Goal: Obtain resource: Download file/media

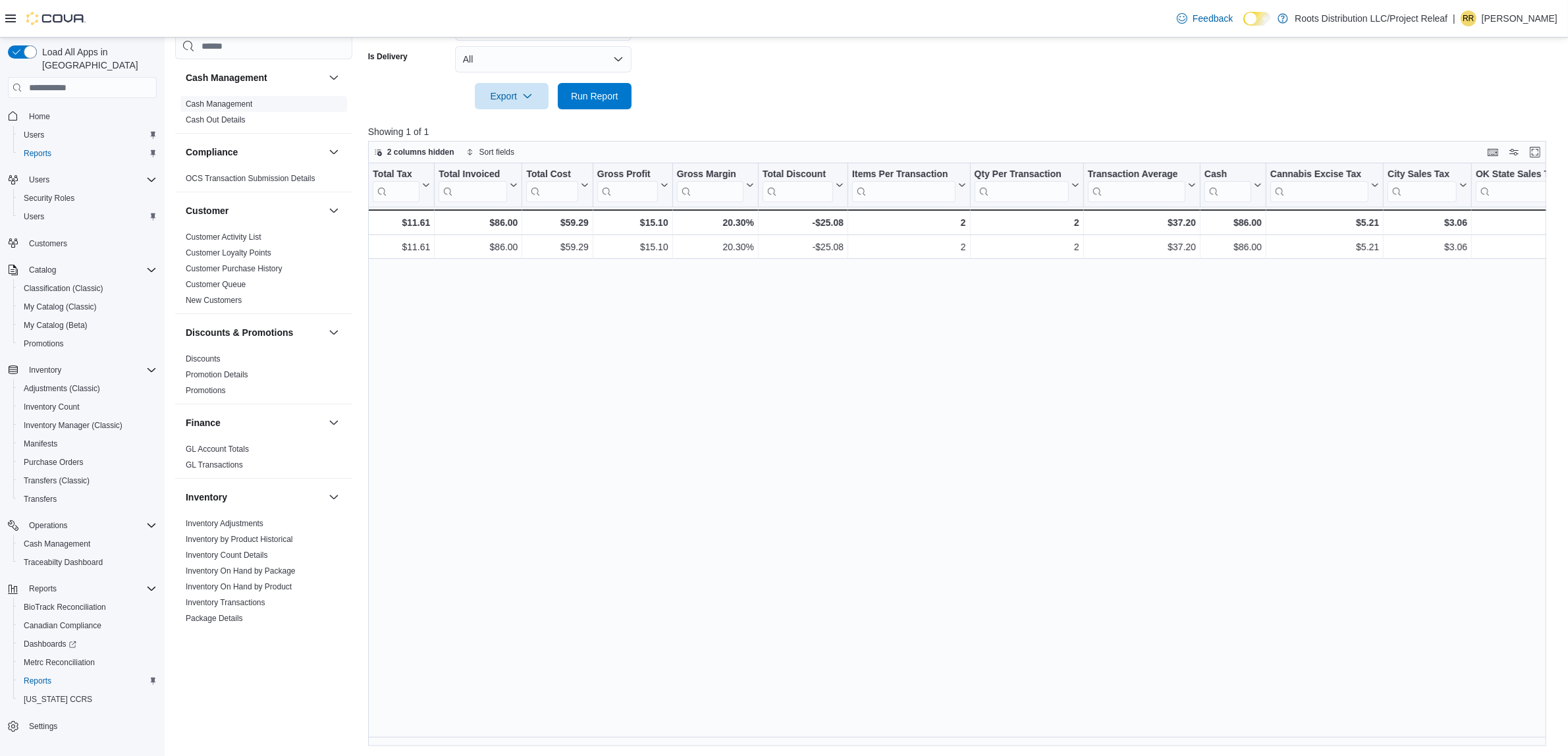
click at [228, 102] on link "Cash Management" at bounding box center [219, 104] width 66 height 9
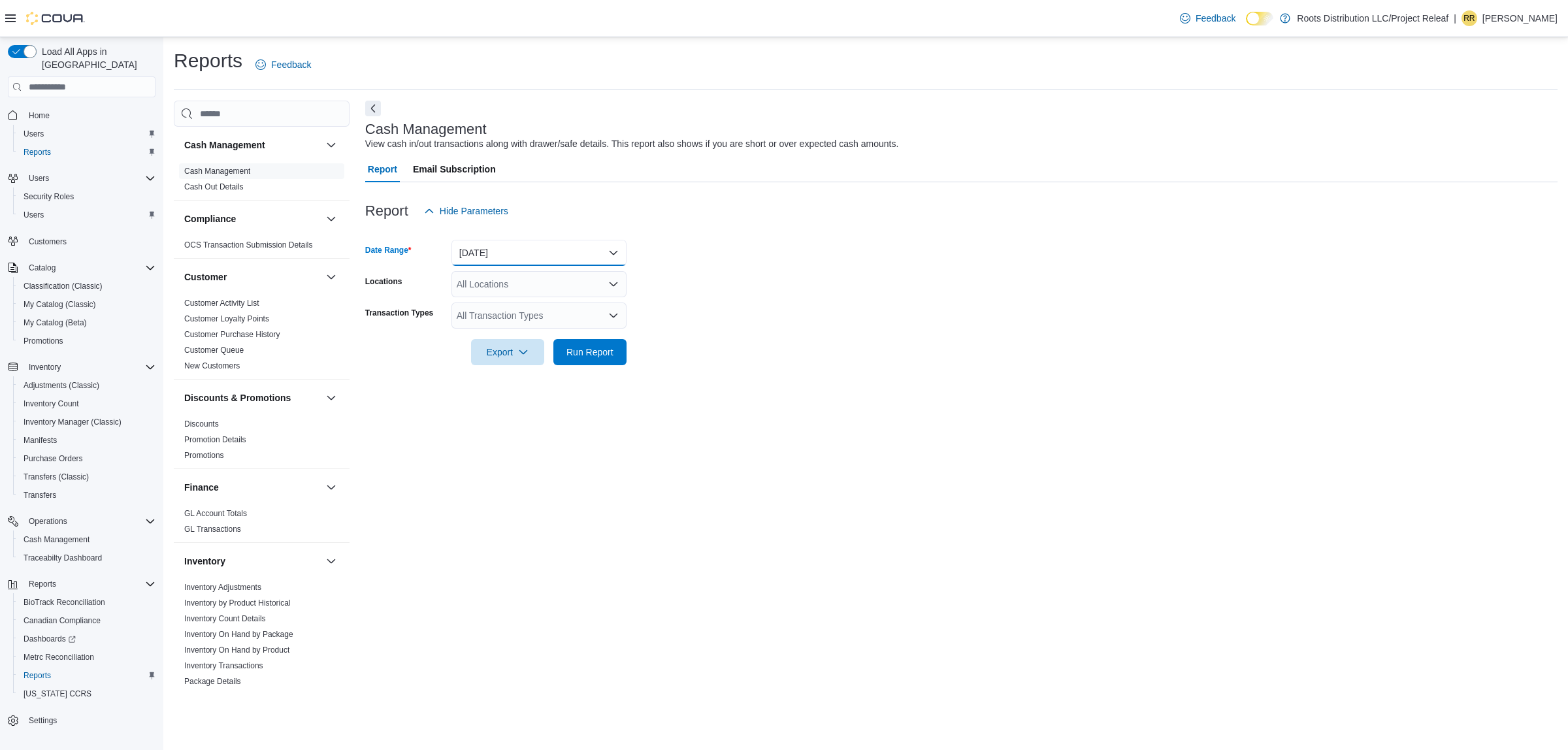
click at [536, 260] on button "[DATE]" at bounding box center [539, 253] width 175 height 26
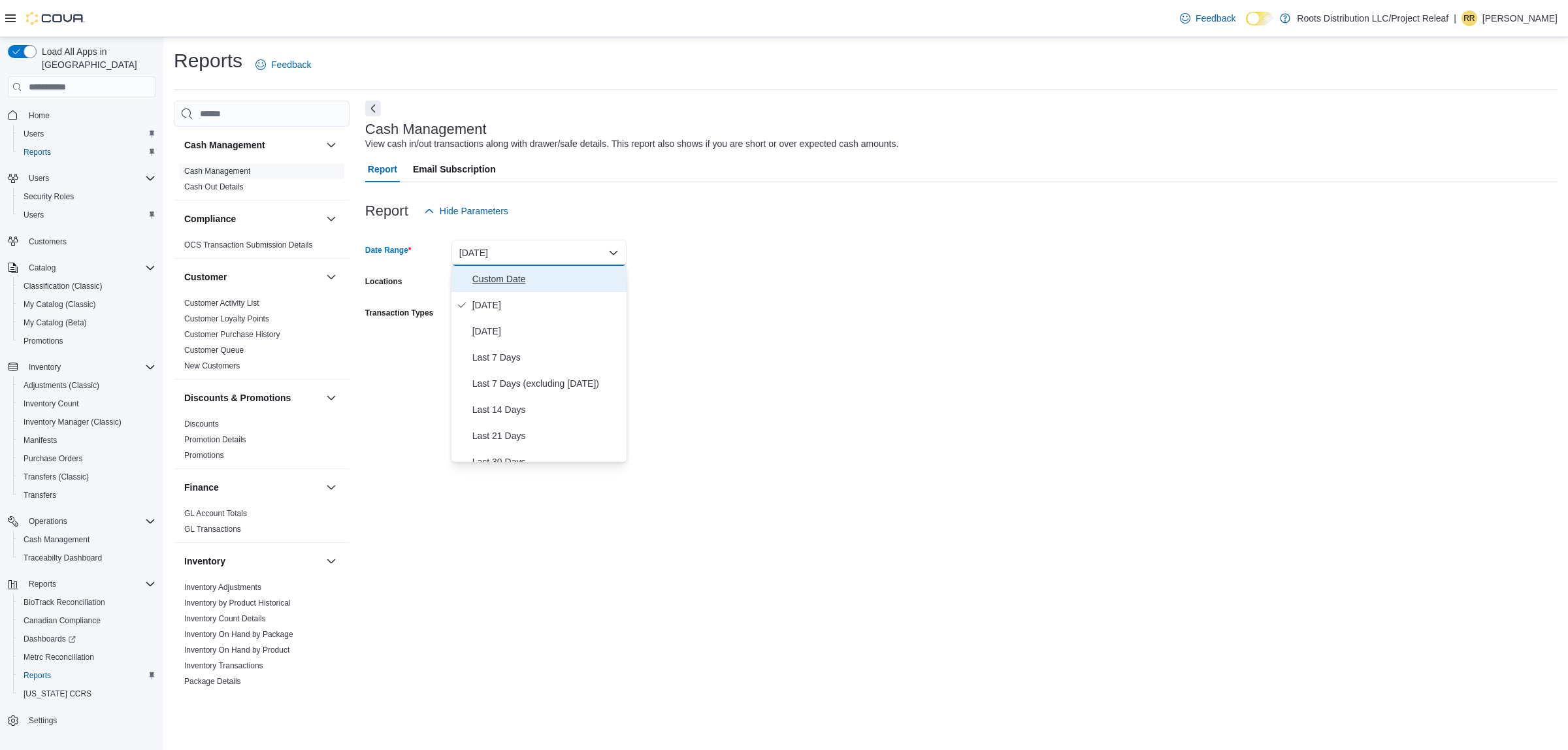
click at [521, 276] on span "Custom Date" at bounding box center [547, 279] width 149 height 15
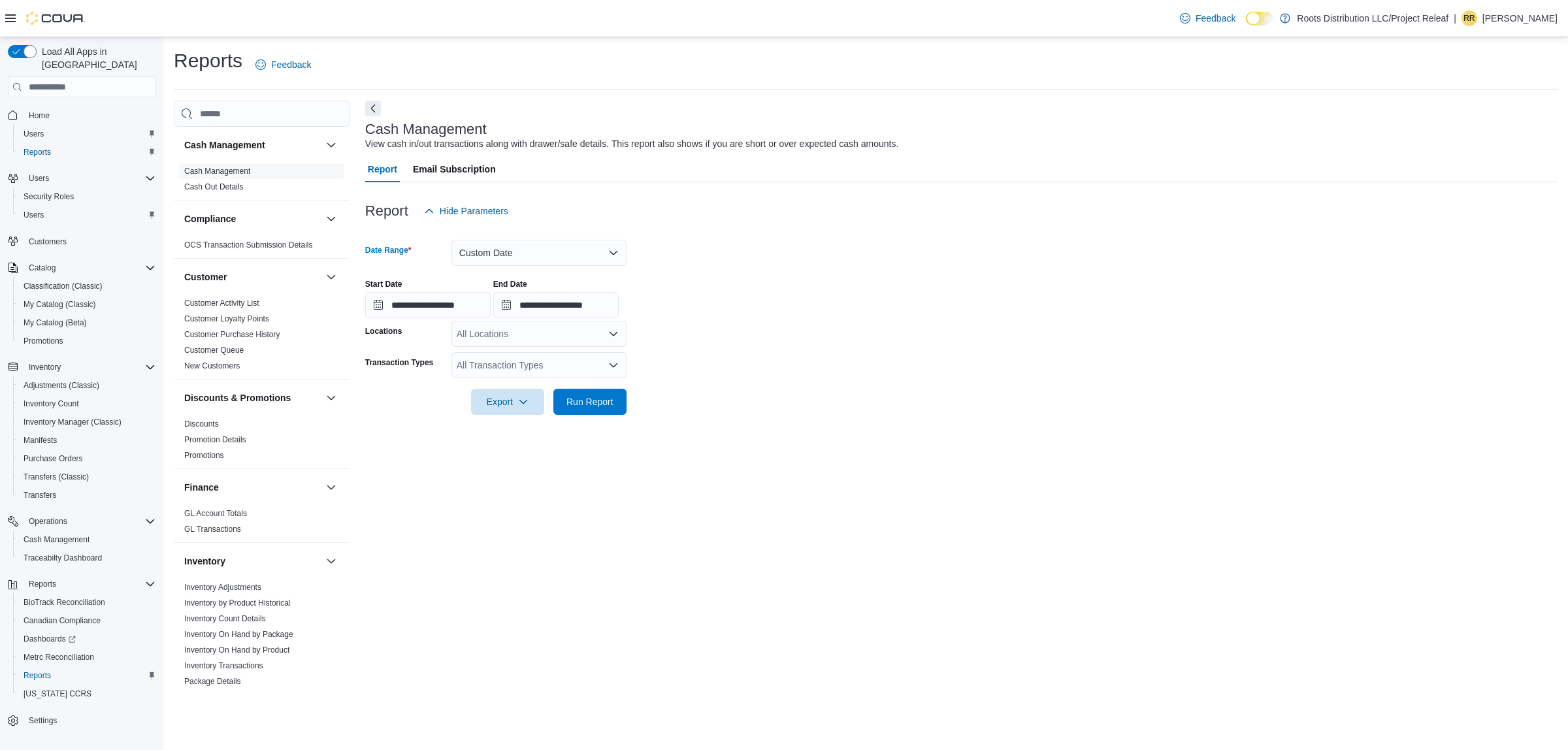
click at [393, 291] on div "**********" at bounding box center [428, 298] width 125 height 39
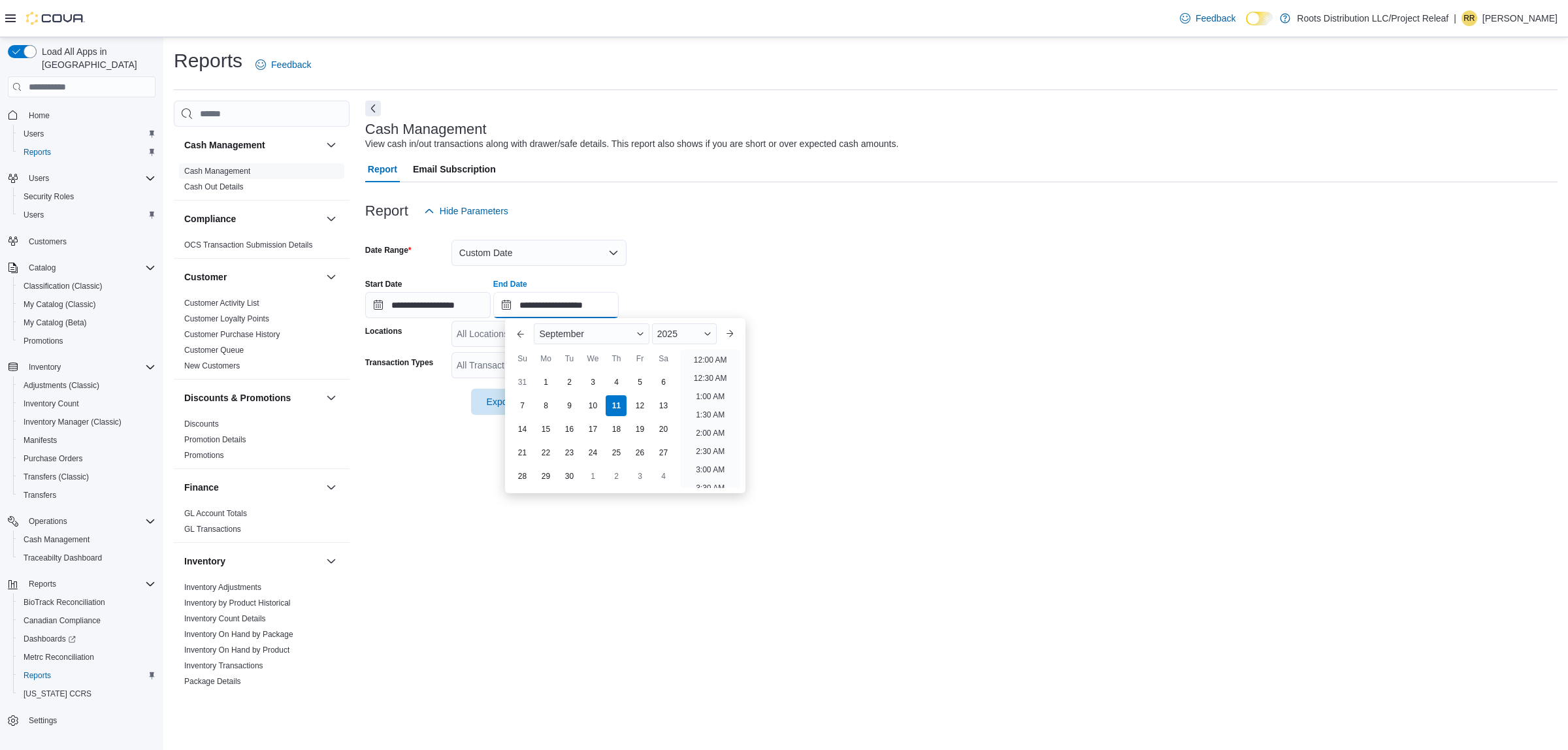
click at [568, 302] on input "**********" at bounding box center [556, 305] width 125 height 26
click at [637, 402] on div "12" at bounding box center [640, 406] width 23 height 23
click at [712, 360] on li "12:00 AM" at bounding box center [711, 360] width 44 height 15
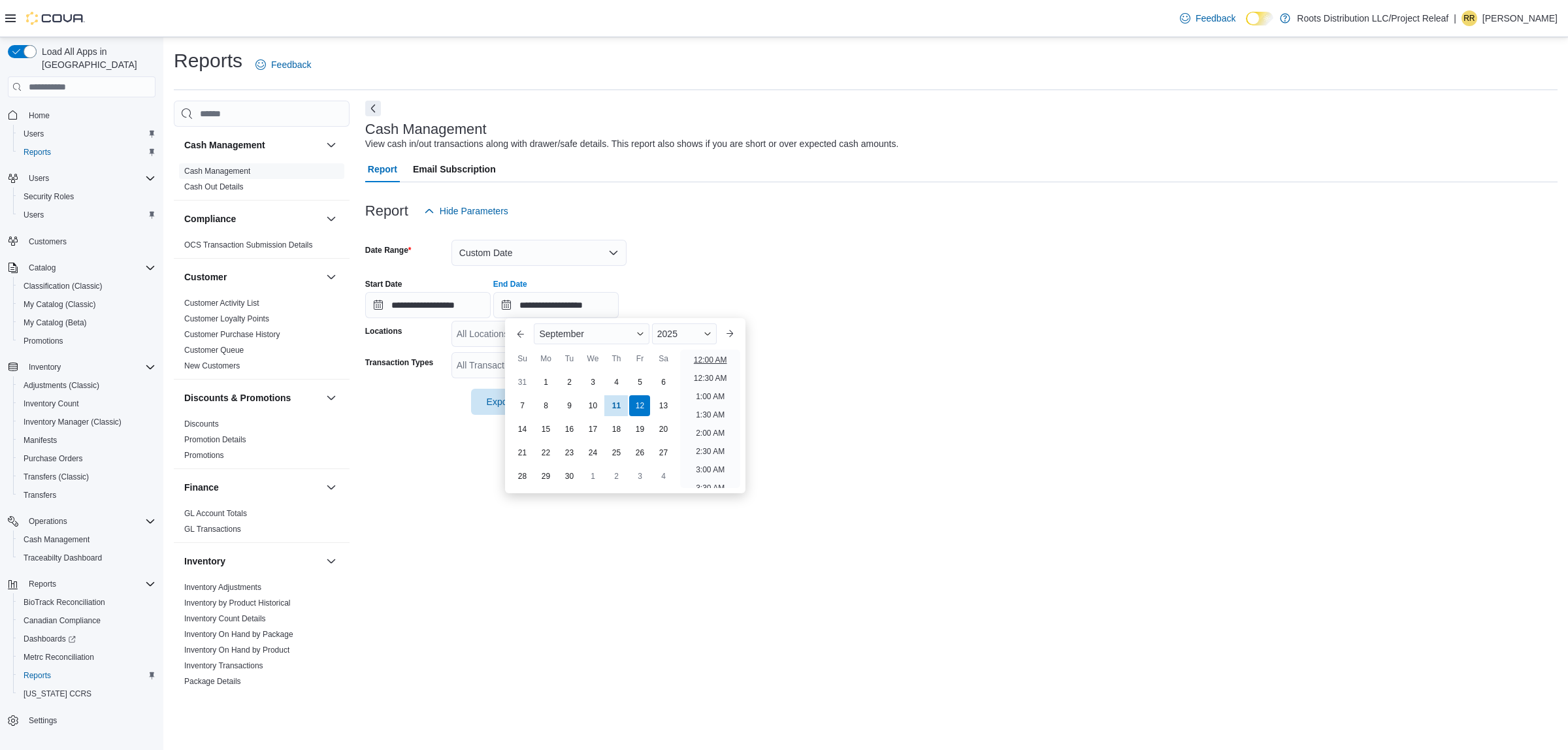
type input "**********"
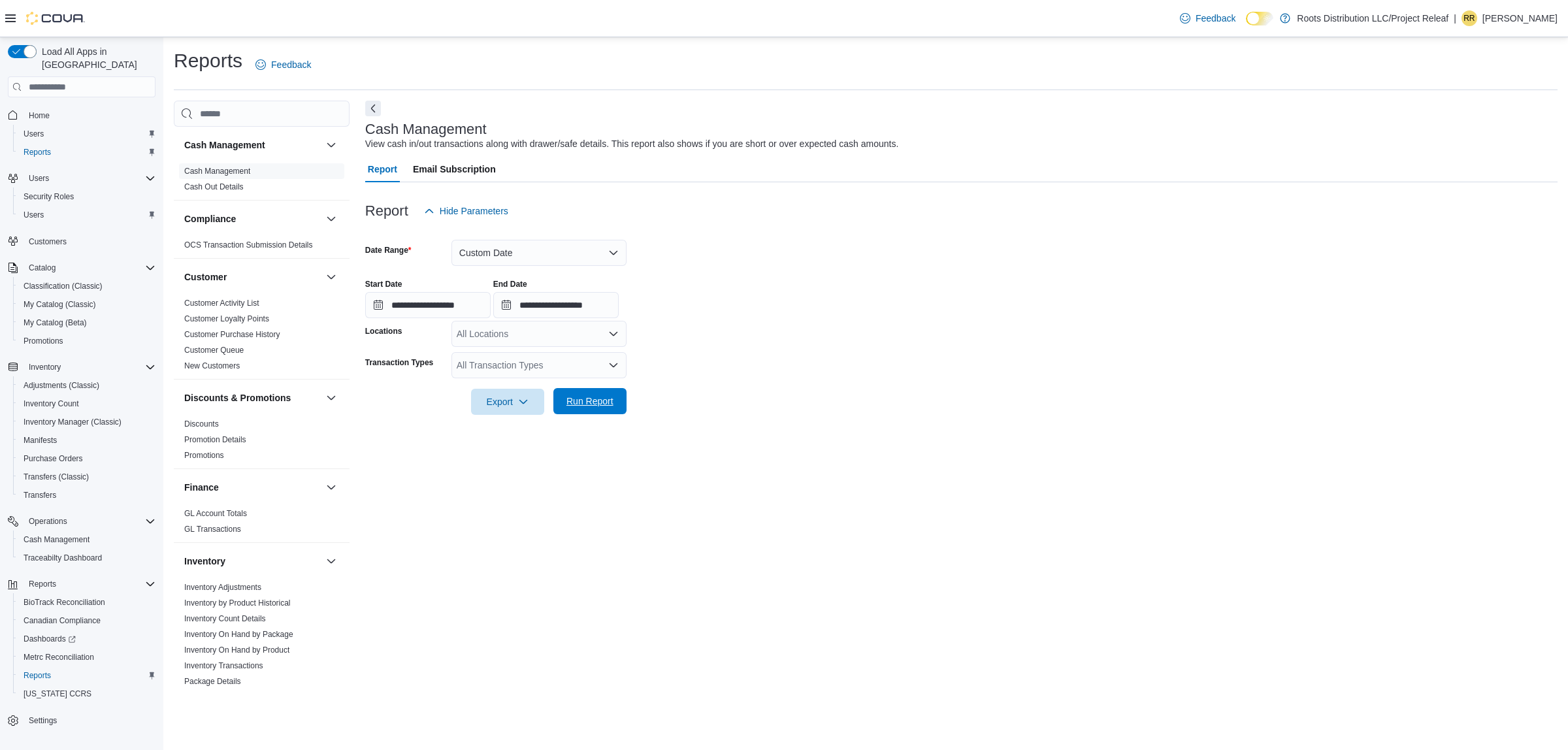
click at [609, 408] on span "Run Report" at bounding box center [590, 401] width 57 height 26
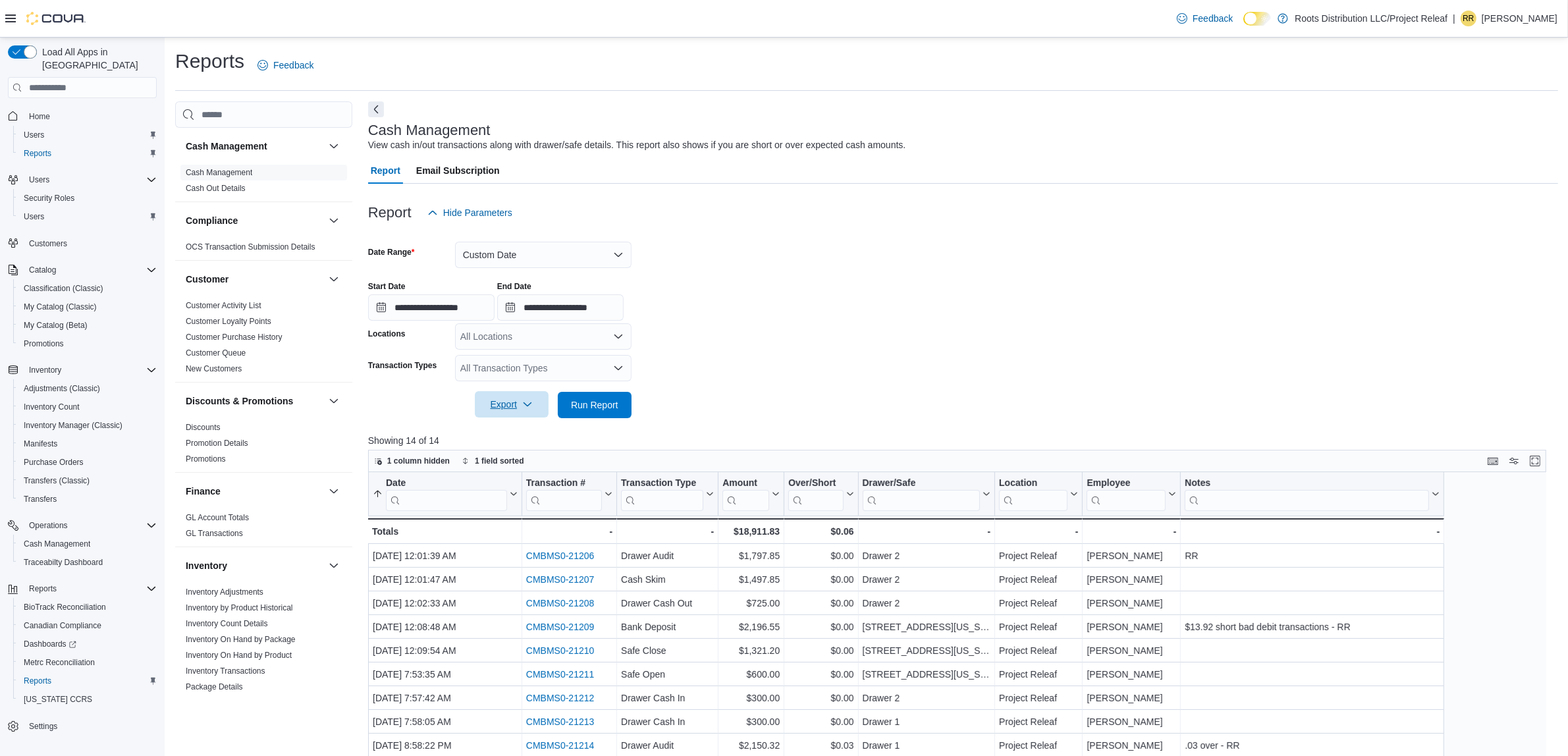
click at [517, 403] on span "Export" at bounding box center [512, 404] width 58 height 27
click at [527, 429] on span "Export to Excel" at bounding box center [514, 431] width 59 height 11
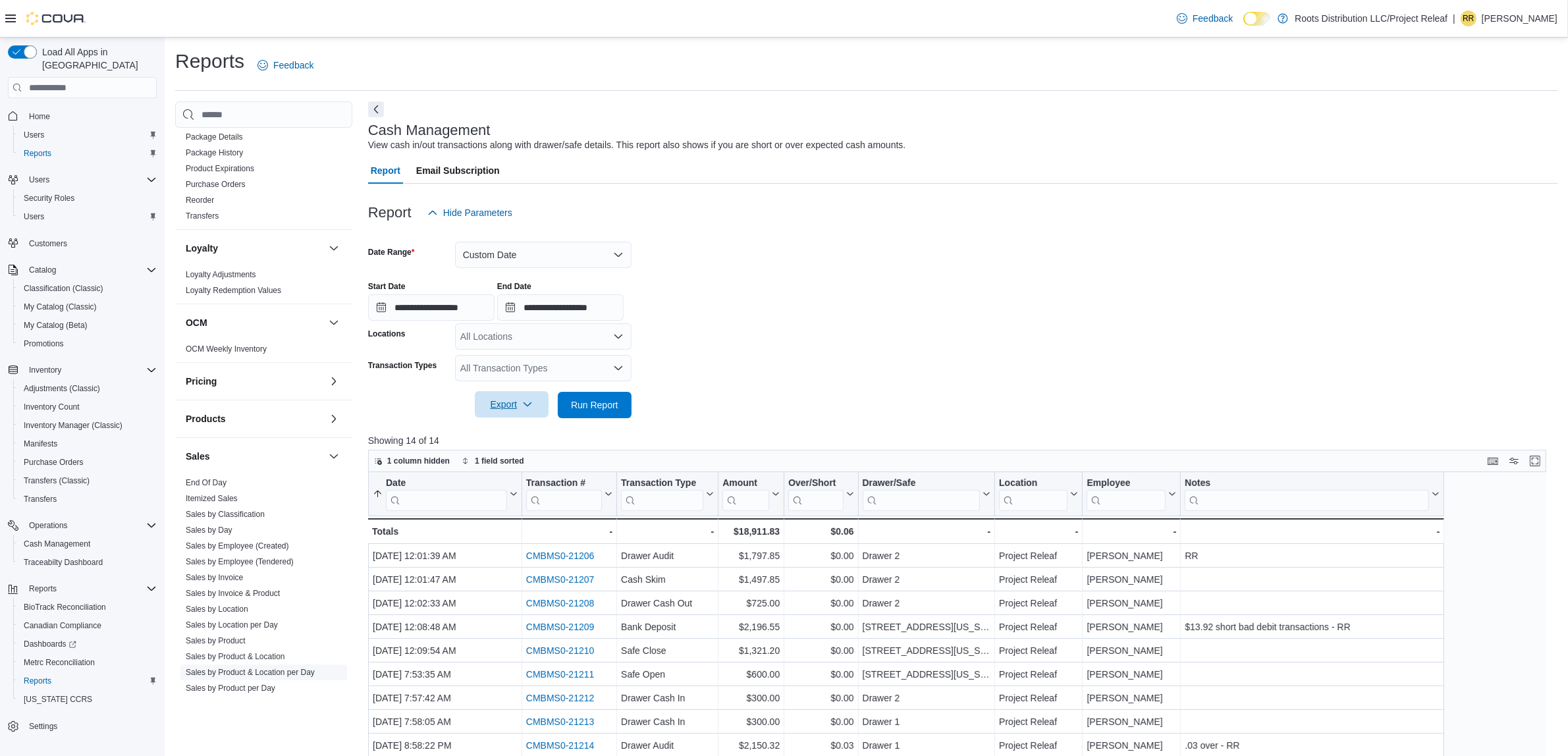
scroll to position [705, 0]
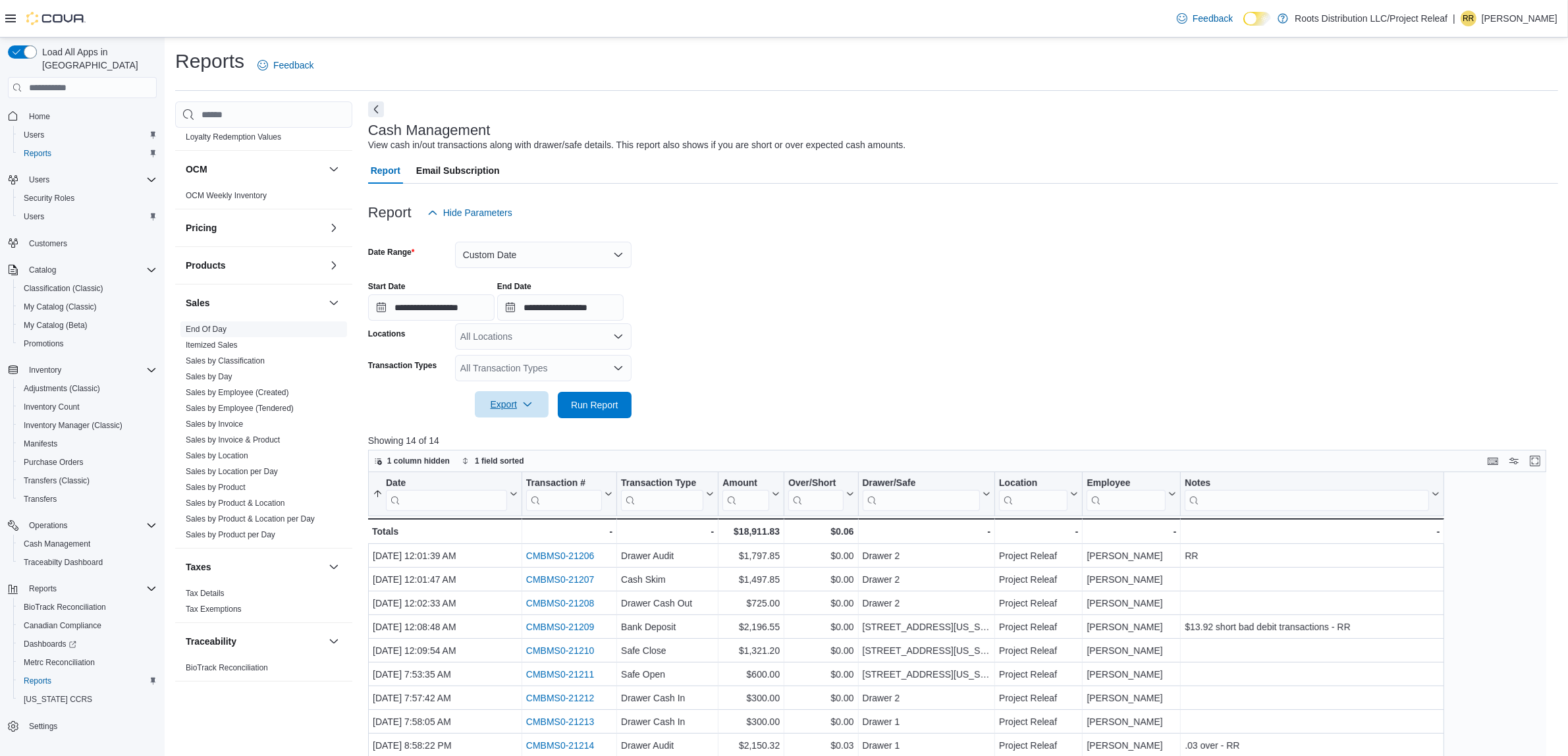
click at [212, 327] on link "End Of Day" at bounding box center [206, 329] width 41 height 9
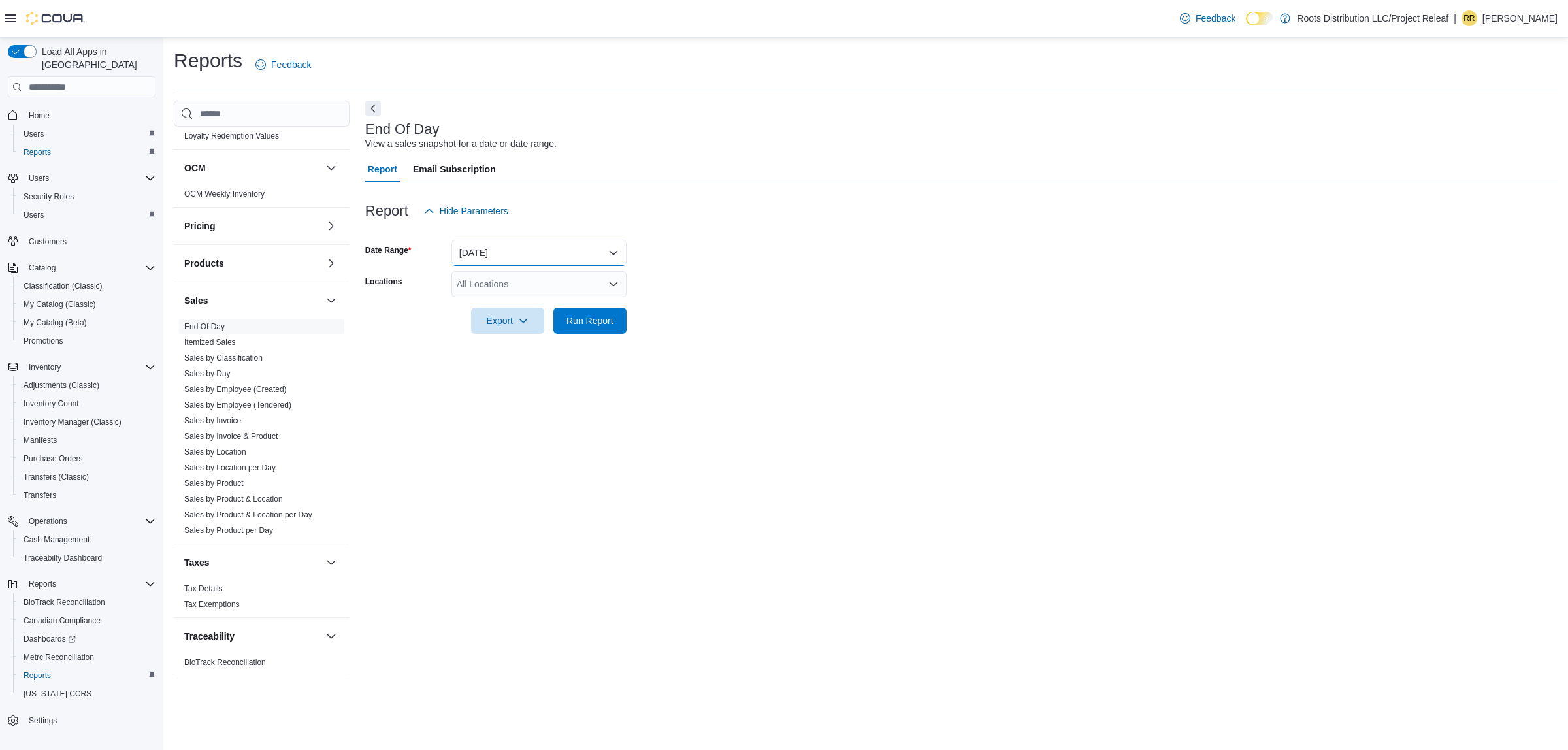
click at [544, 247] on button "[DATE]" at bounding box center [539, 253] width 175 height 26
click at [513, 334] on span "[DATE]" at bounding box center [547, 331] width 149 height 15
click at [600, 325] on span "Run Report" at bounding box center [590, 320] width 47 height 13
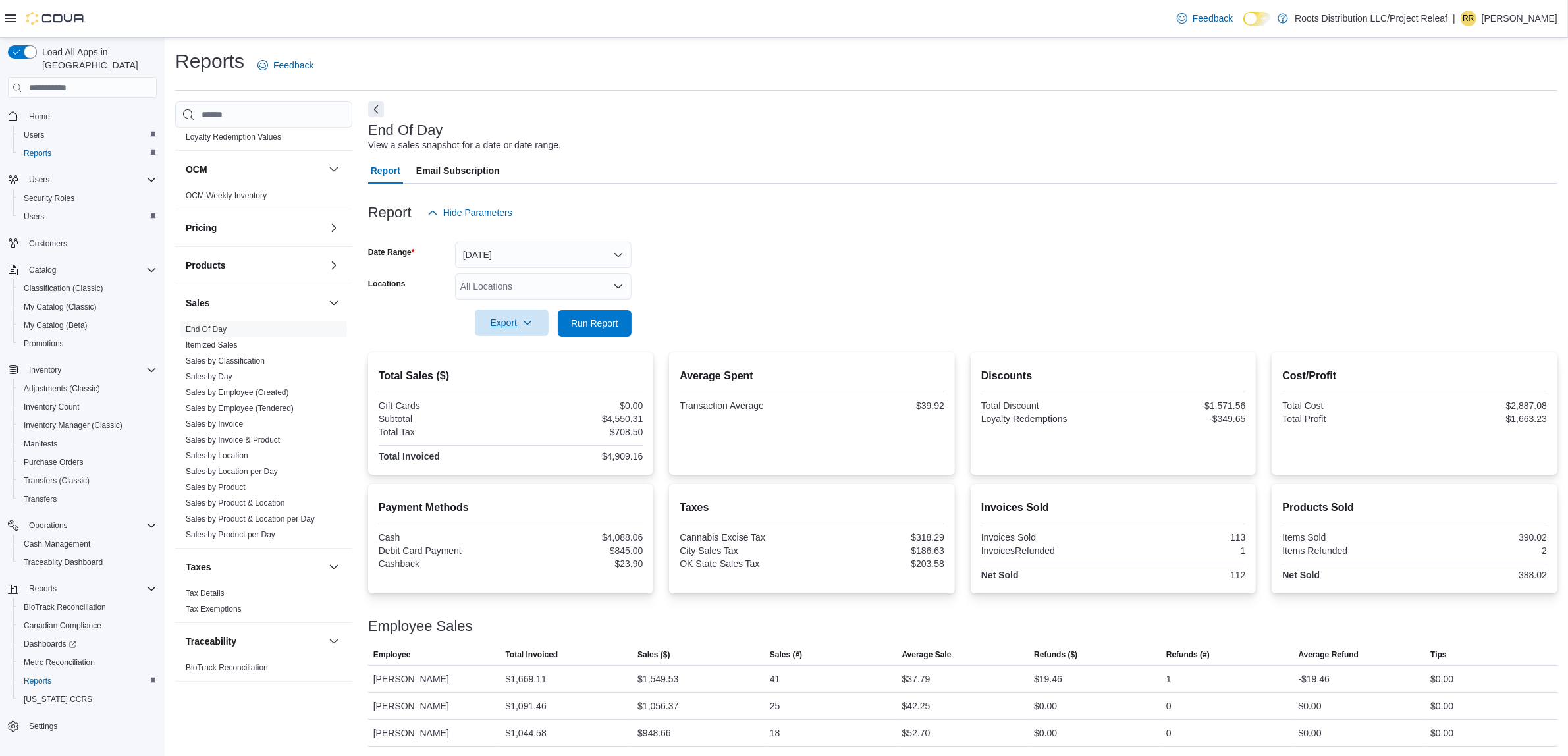
click at [521, 323] on span "Export" at bounding box center [512, 323] width 58 height 27
click at [522, 369] on button "Export to Pdf" at bounding box center [514, 376] width 75 height 27
